Goal: Task Accomplishment & Management: Manage account settings

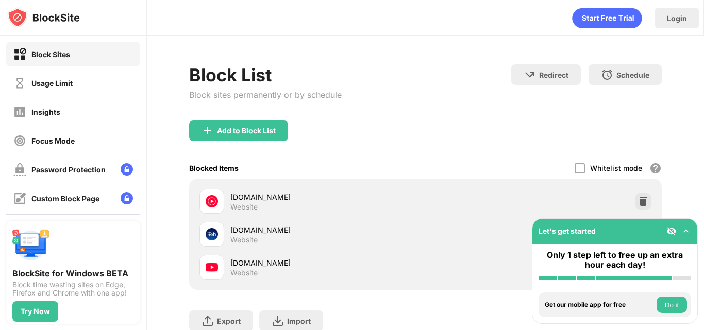
click at [696, 279] on div "Only 1 step left to free up an extra hour each day!" at bounding box center [614, 265] width 165 height 42
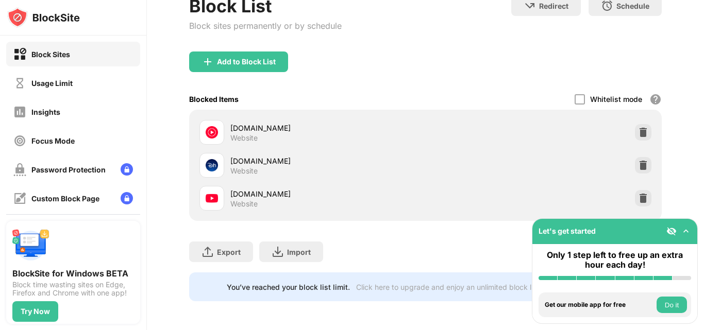
scroll to position [77, 0]
click at [638, 193] on img at bounding box center [643, 198] width 10 height 10
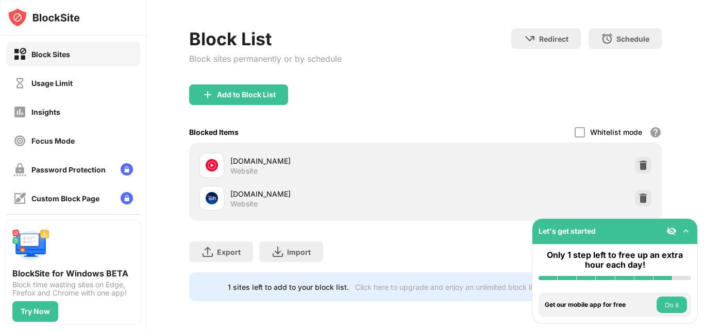
scroll to position [44, 0]
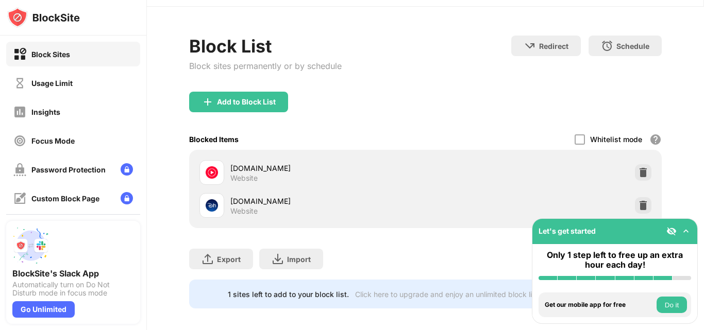
scroll to position [44, 0]
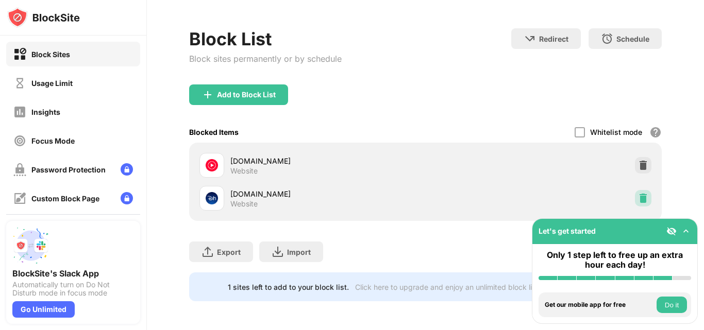
click at [638, 193] on img at bounding box center [643, 198] width 10 height 10
